Goal: Book appointment/travel/reservation

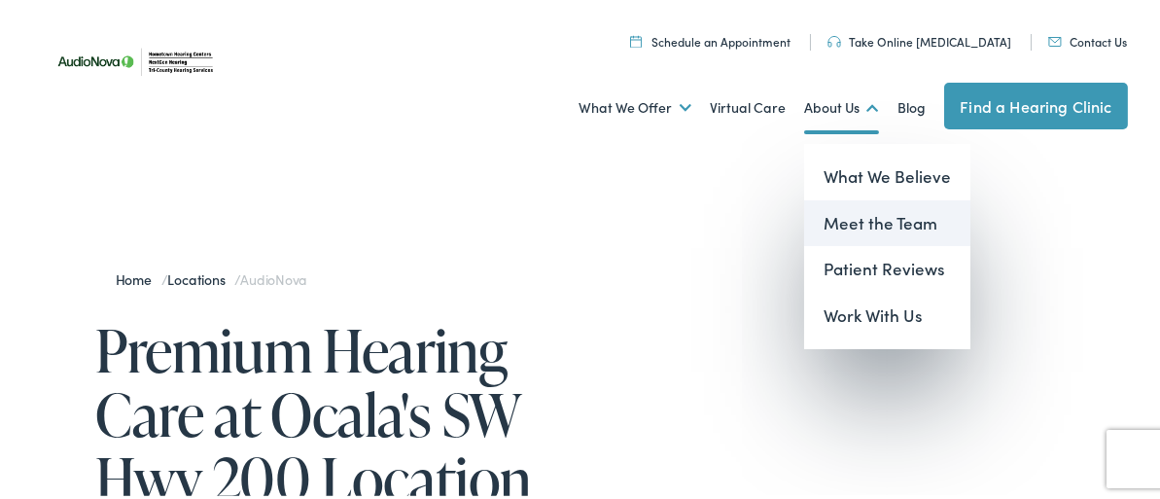
click at [839, 205] on link "Meet the Team" at bounding box center [887, 220] width 166 height 47
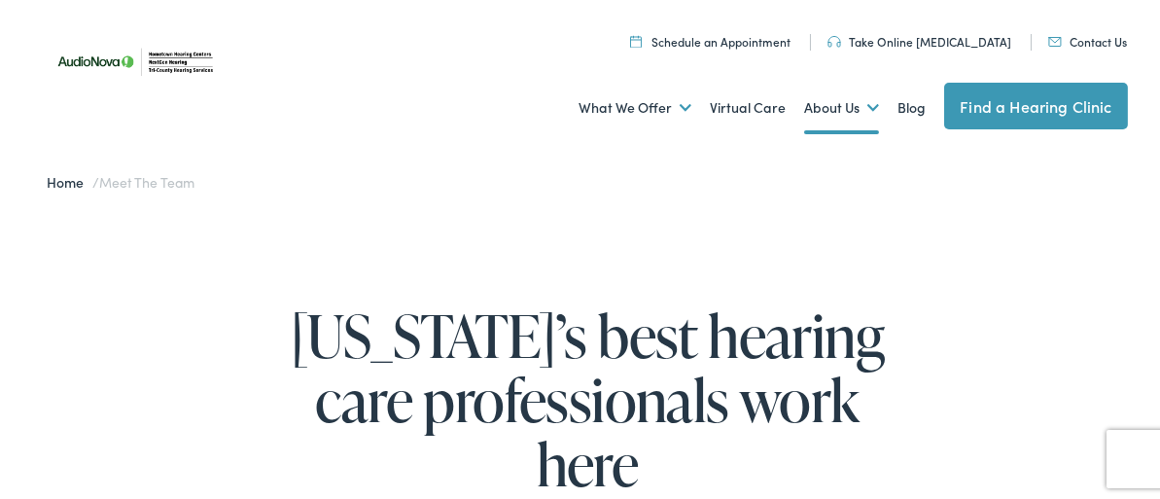
click at [918, 34] on link "Take Online [MEDICAL_DATA]" at bounding box center [919, 38] width 184 height 17
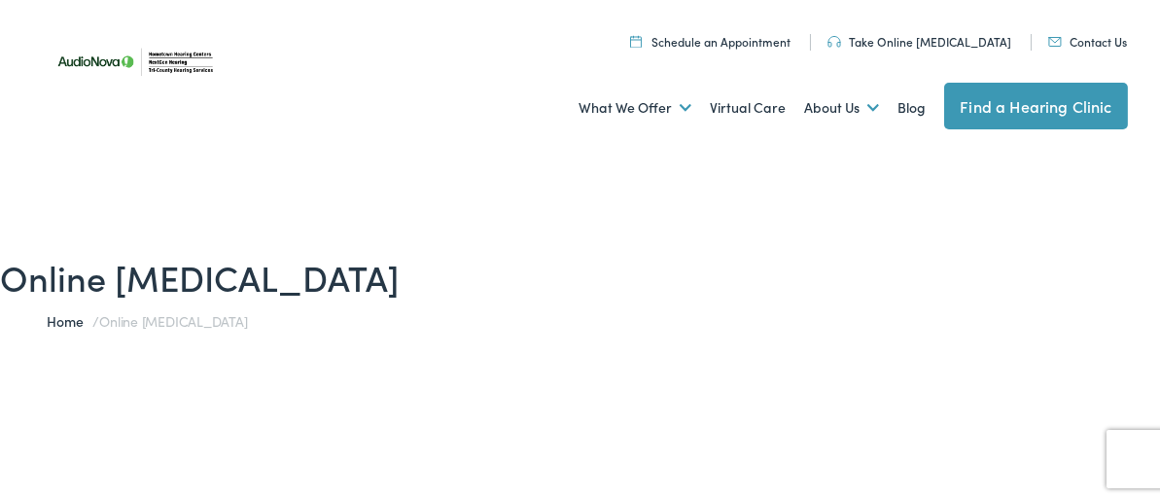
click at [53, 315] on link "Home" at bounding box center [70, 317] width 46 height 19
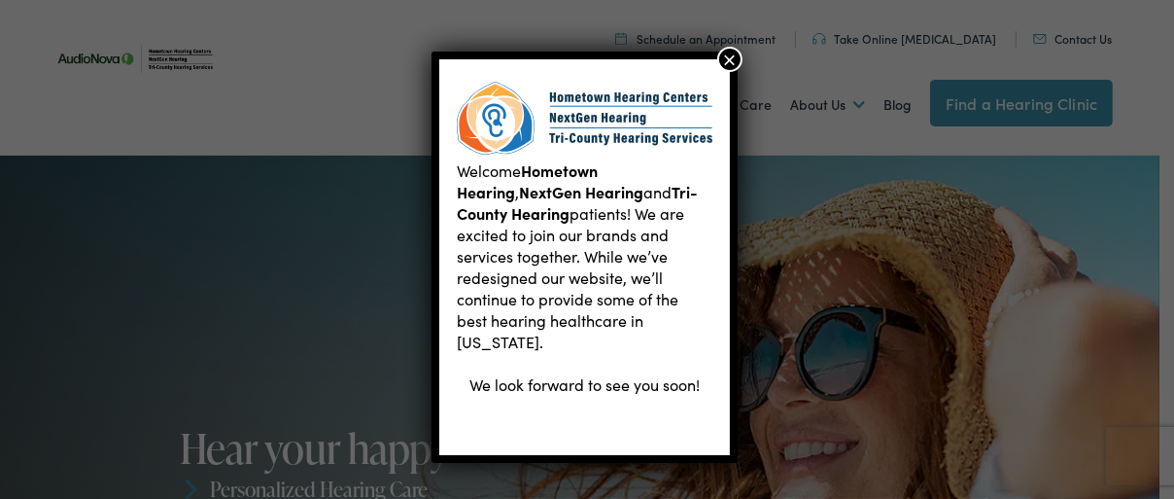
click at [728, 57] on button "×" at bounding box center [730, 59] width 25 height 25
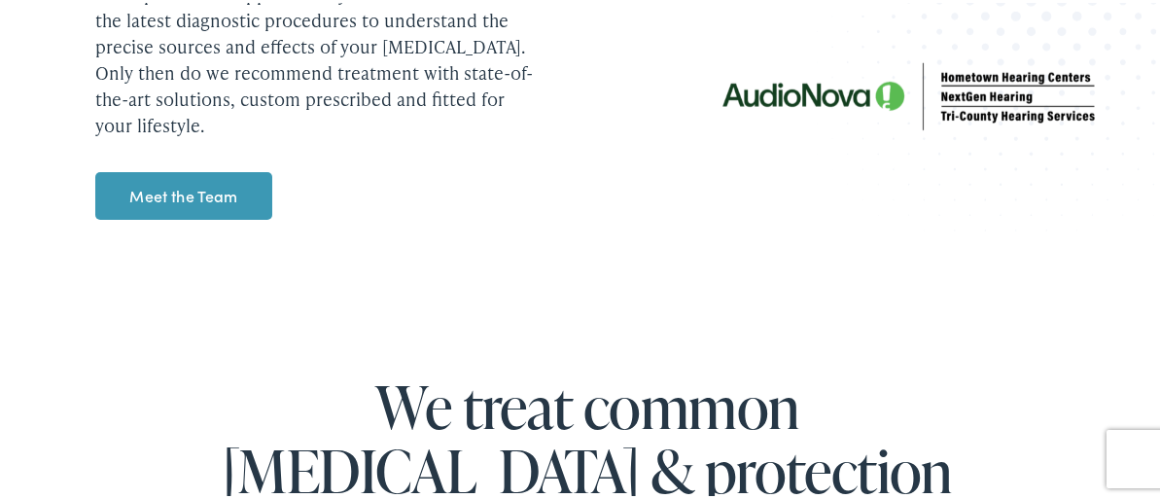
scroll to position [2625, 0]
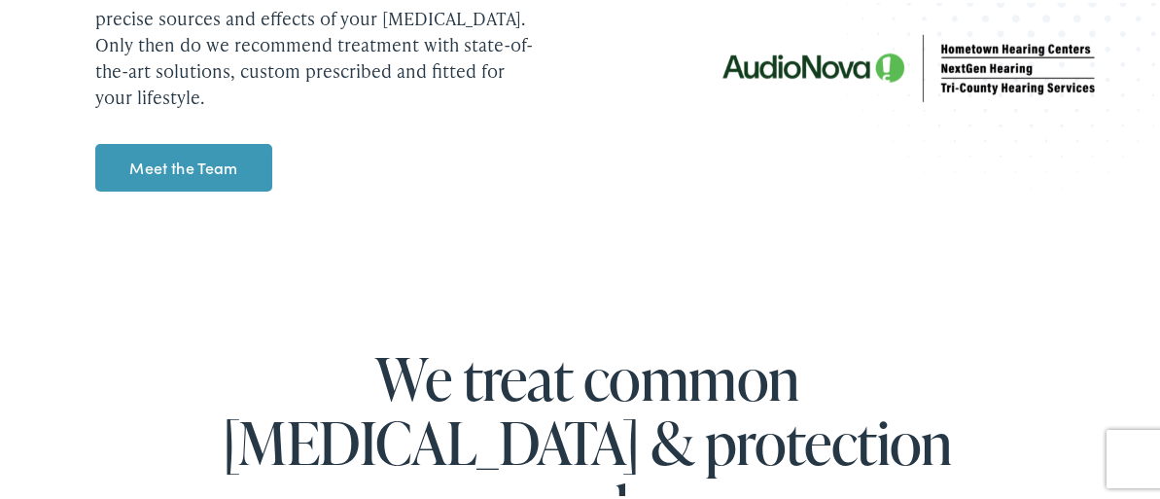
click at [194, 141] on link "Meet the Team" at bounding box center [183, 165] width 176 height 49
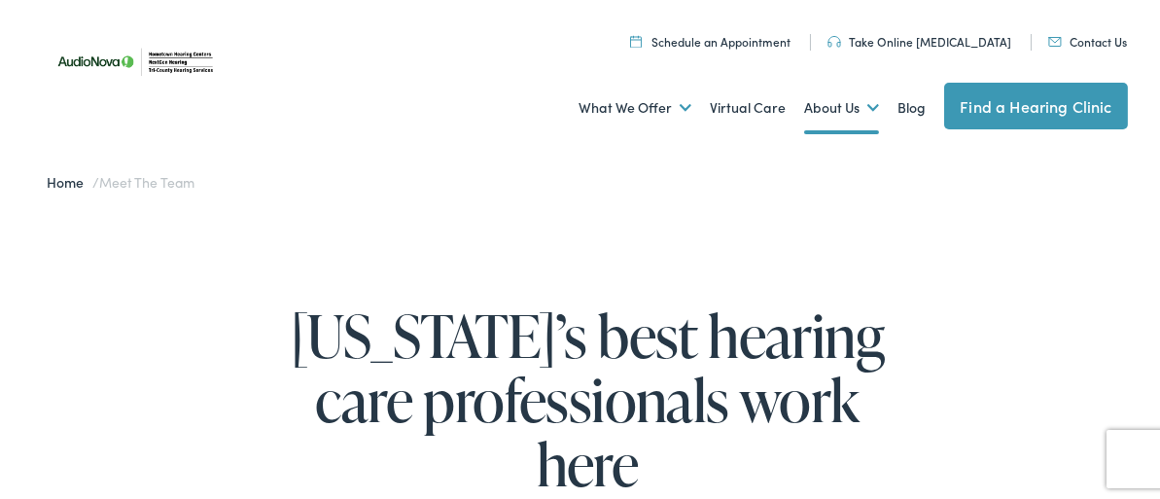
click at [734, 38] on link "Schedule an Appointment" at bounding box center [710, 38] width 160 height 17
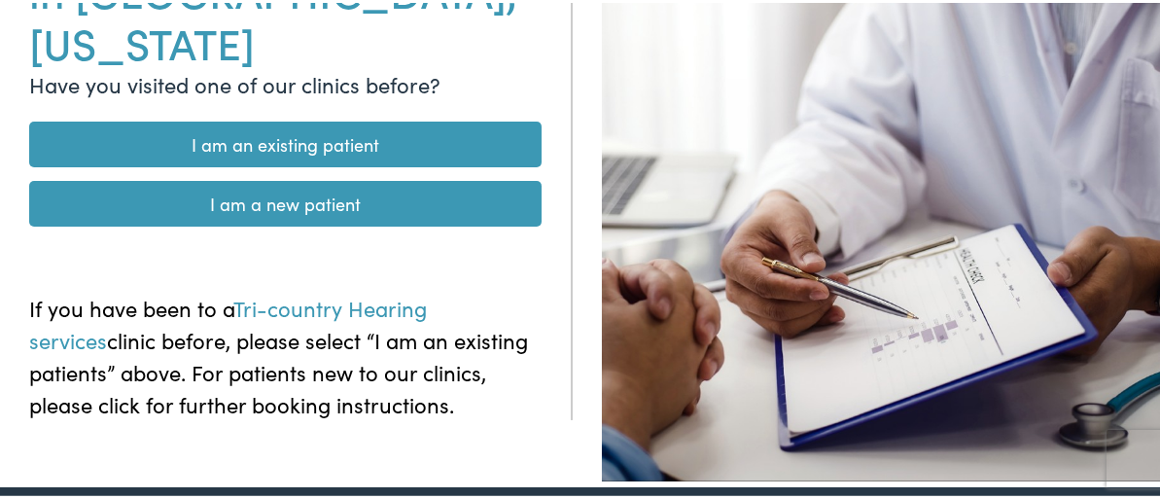
scroll to position [292, 0]
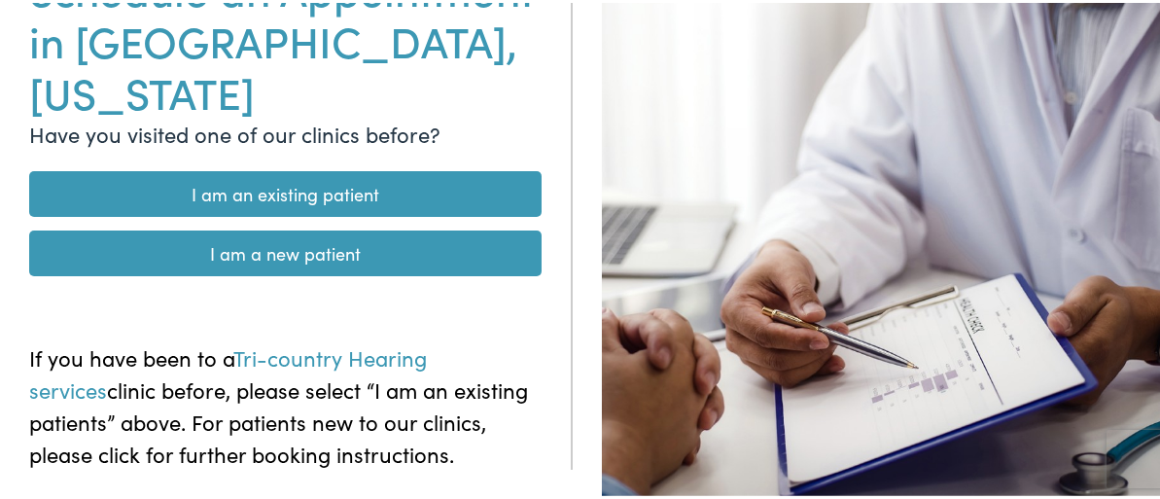
click at [289, 228] on link "I am a new patient" at bounding box center [285, 251] width 512 height 46
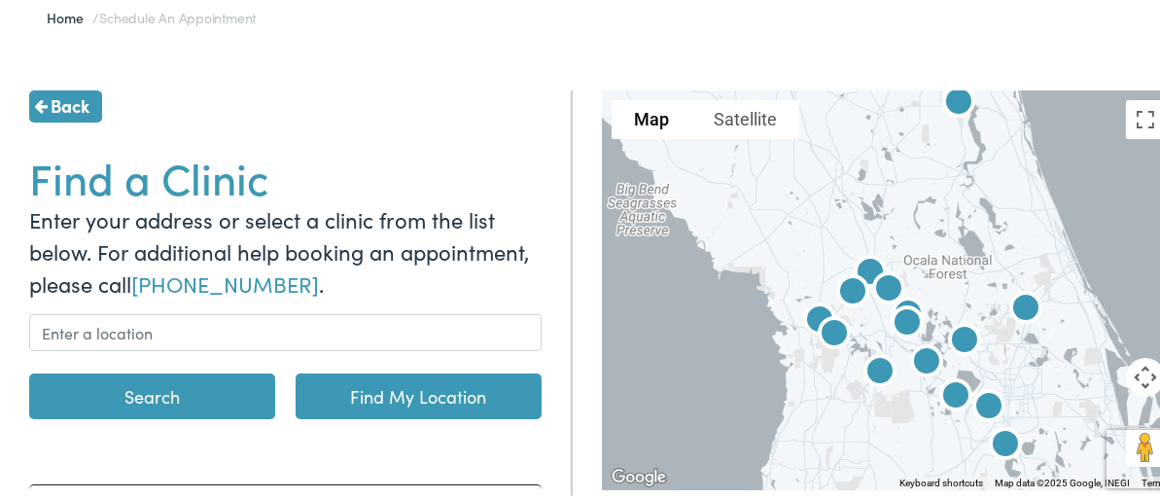
scroll to position [194, 0]
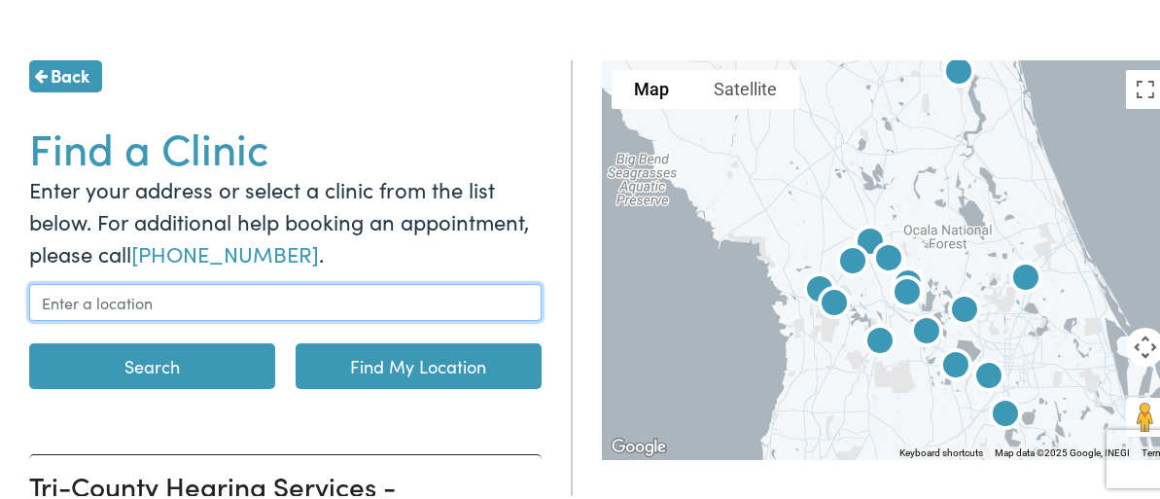
click at [182, 289] on input "text" at bounding box center [285, 299] width 512 height 37
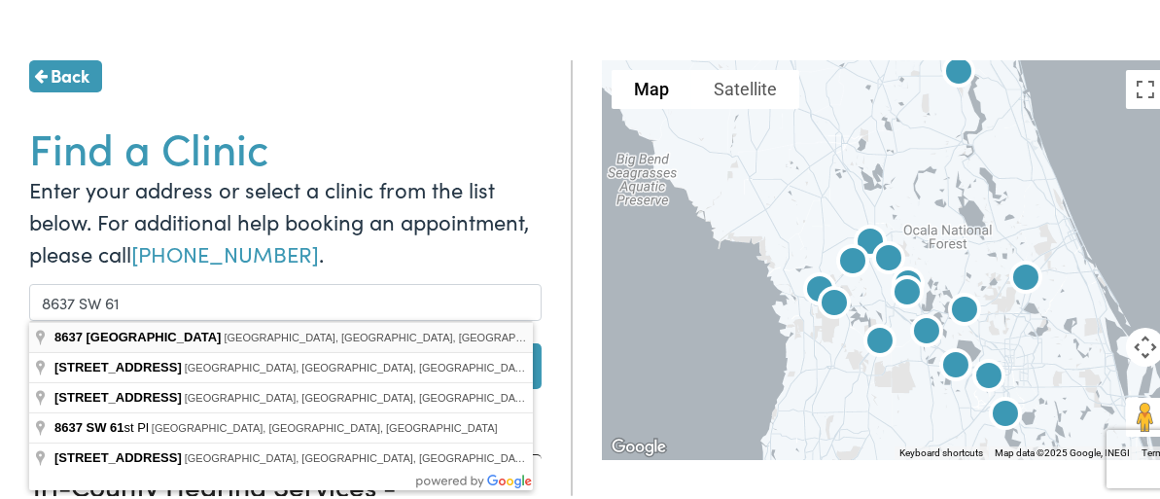
type input "[STREET_ADDRESS]"
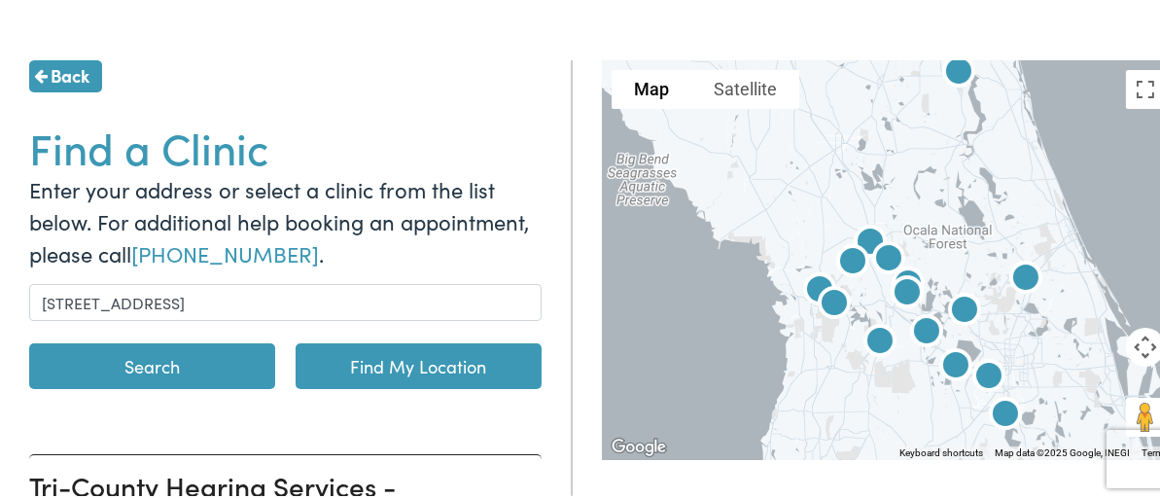
click at [207, 356] on button "Search" at bounding box center [152, 363] width 246 height 46
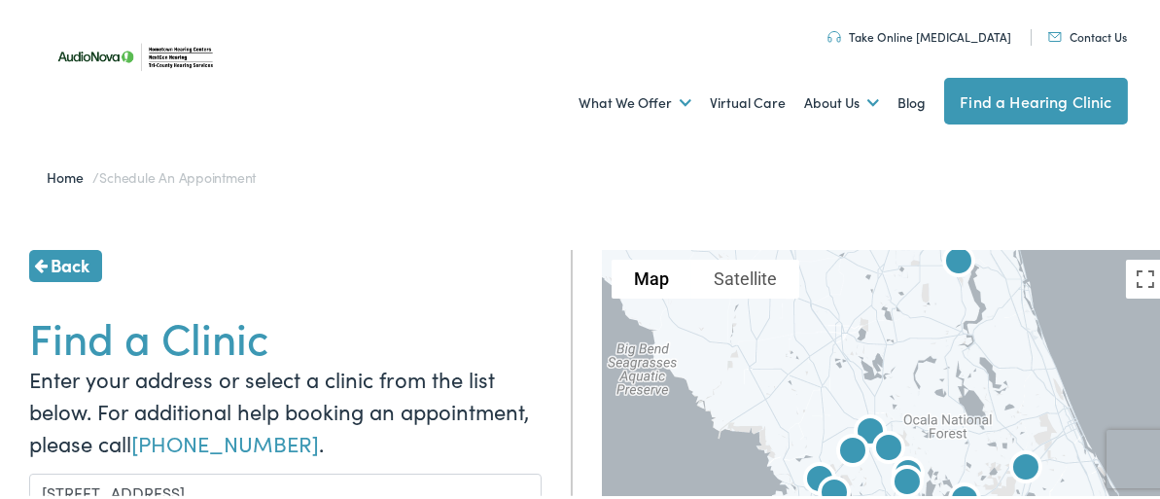
scroll to position [0, 0]
